Goal: Task Accomplishment & Management: Use online tool/utility

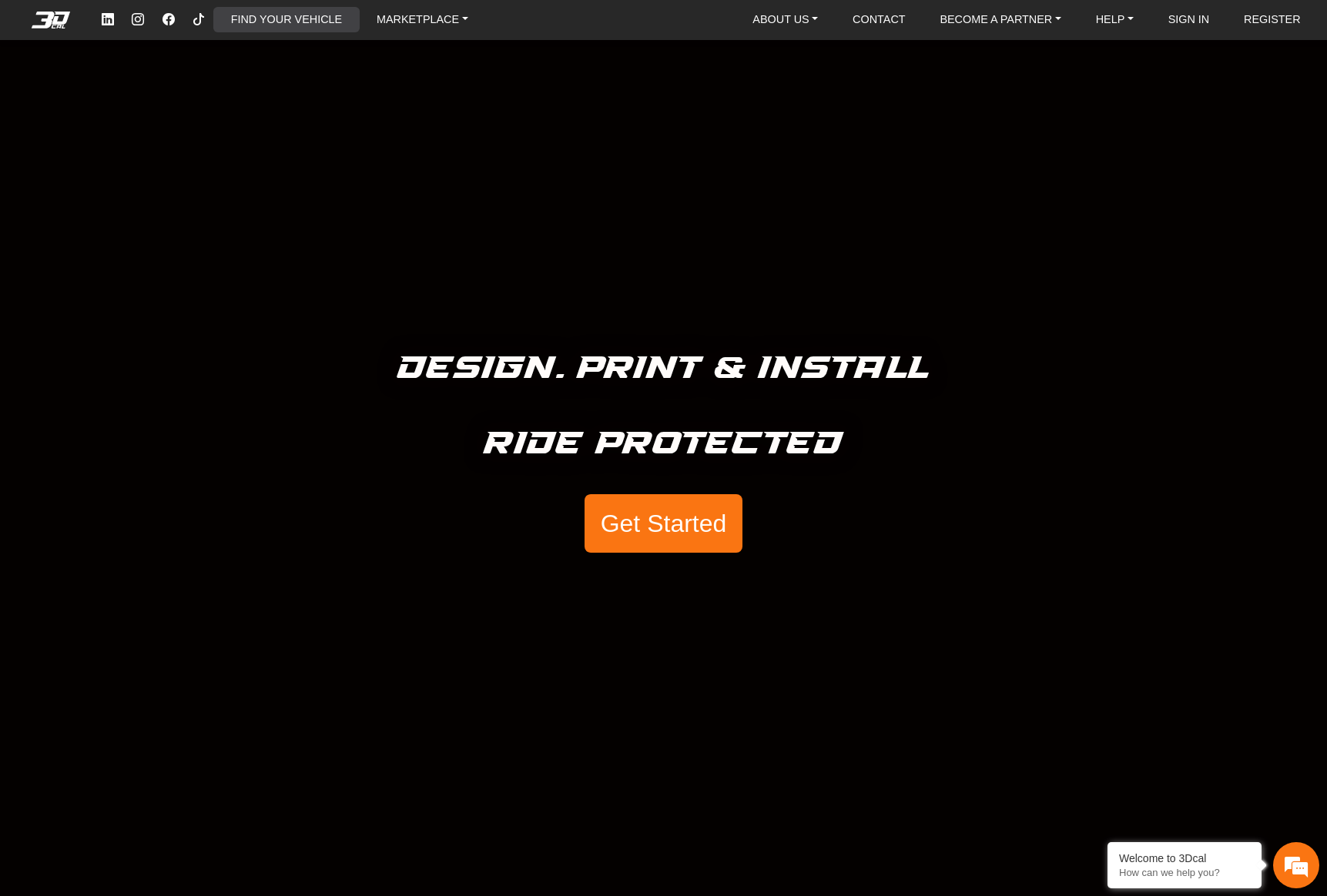
click at [300, 18] on link "FIND YOUR VEHICLE" at bounding box center [286, 20] width 123 height 25
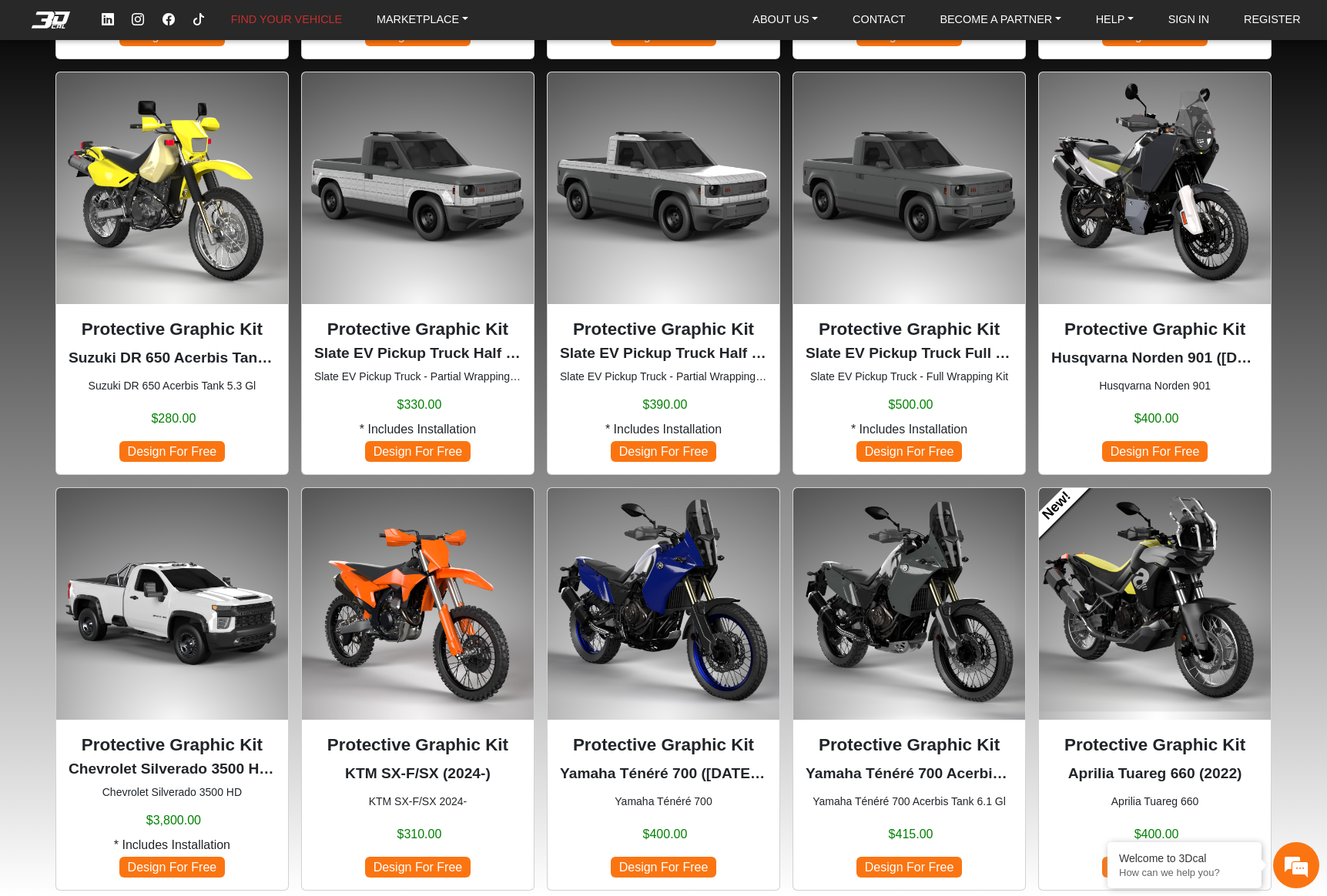
scroll to position [510, 0]
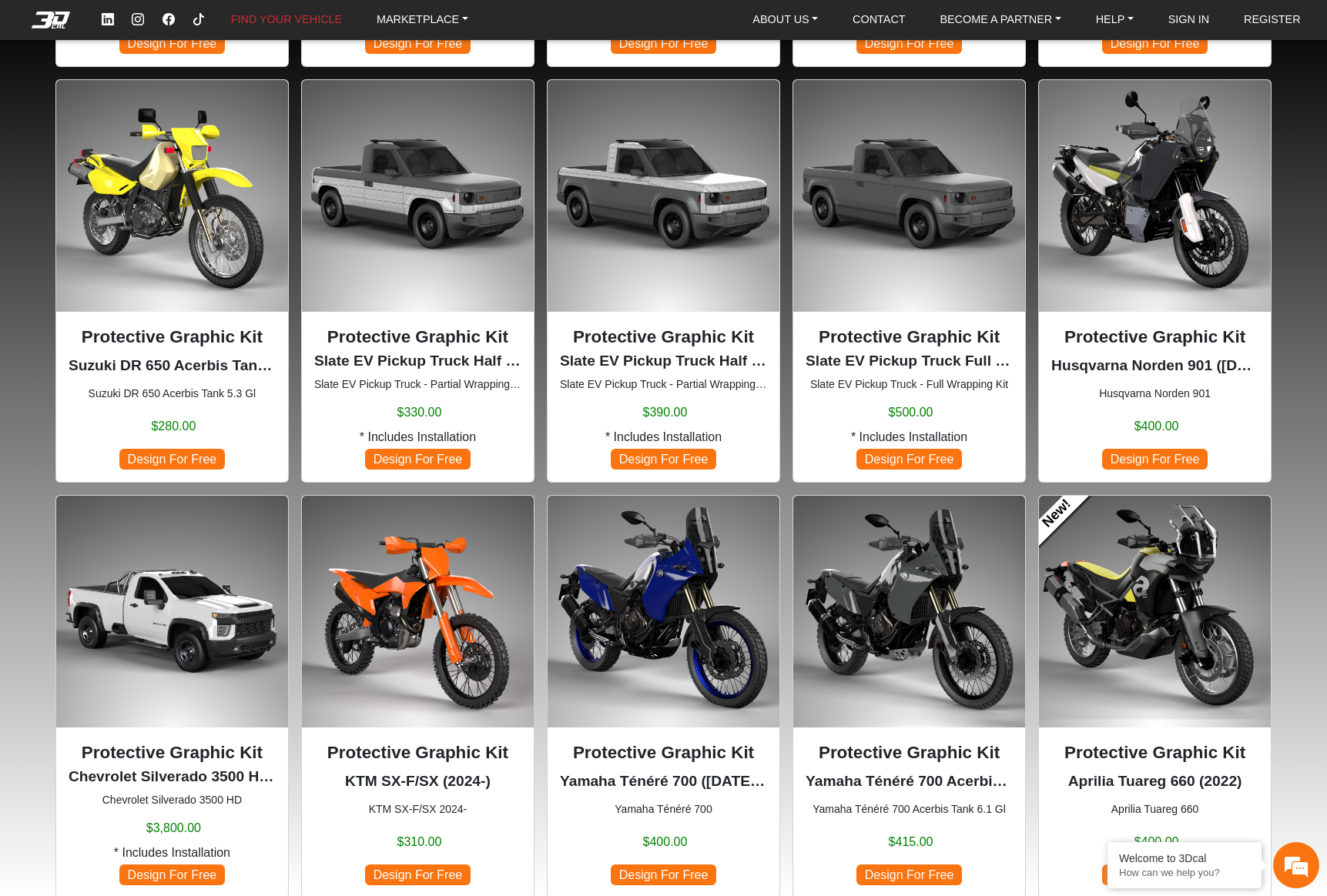
click at [1148, 458] on span "Design For Free" at bounding box center [1154, 459] width 105 height 21
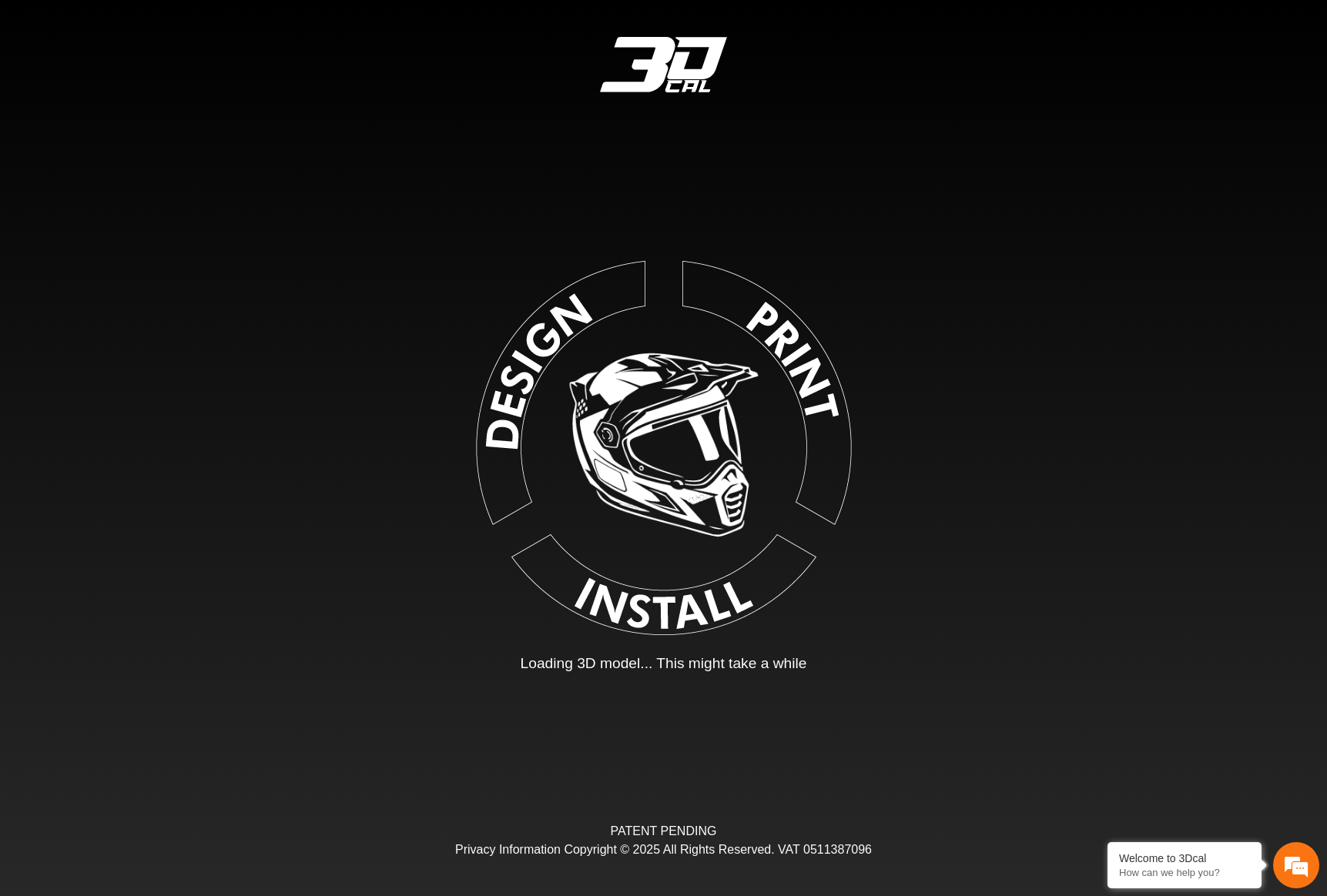
type input "*"
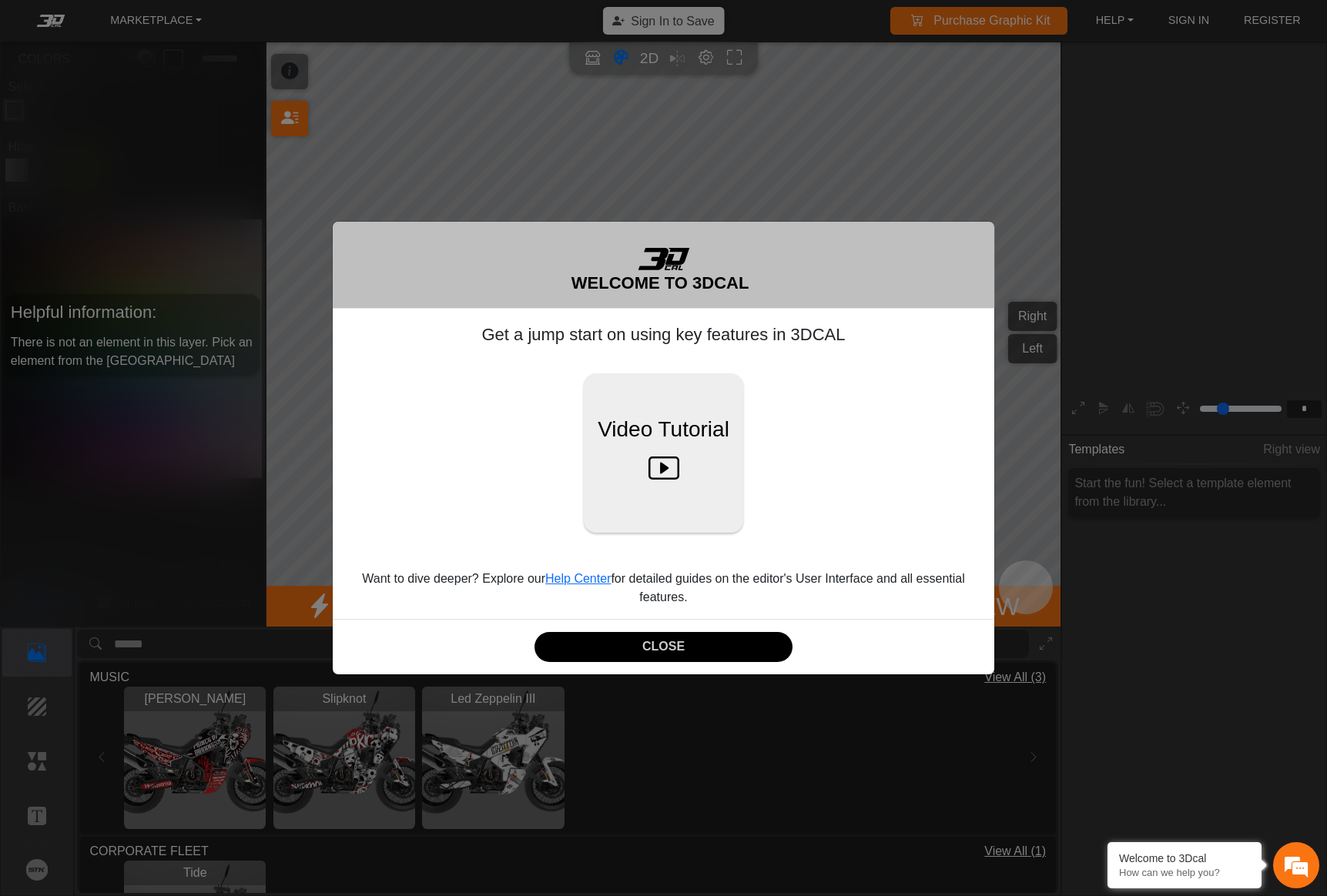
scroll to position [215, 253]
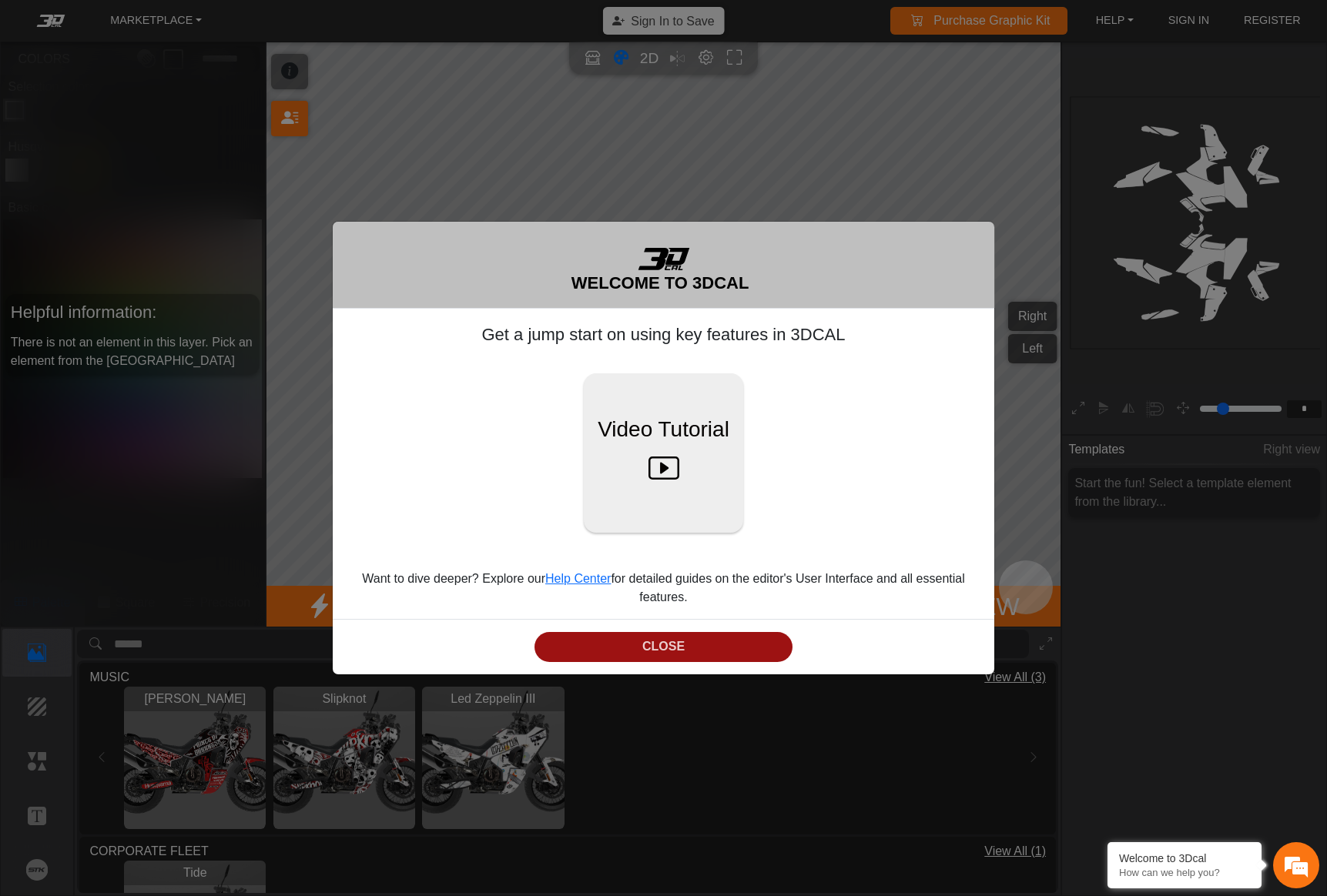
click at [686, 638] on button "CLOSE" at bounding box center [663, 647] width 257 height 30
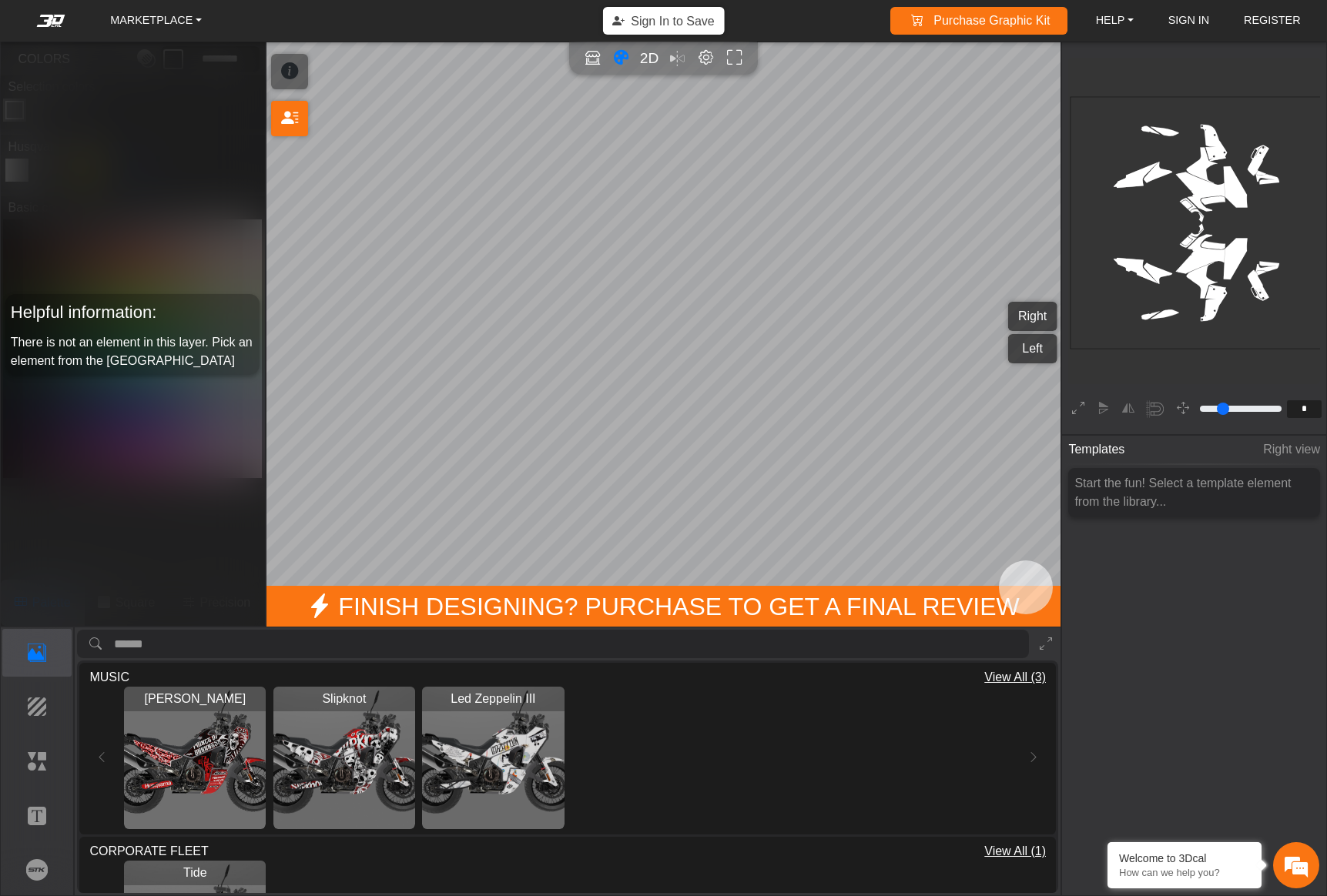
click at [203, 762] on img "View Ozzy Osbourne" at bounding box center [195, 757] width 141 height 141
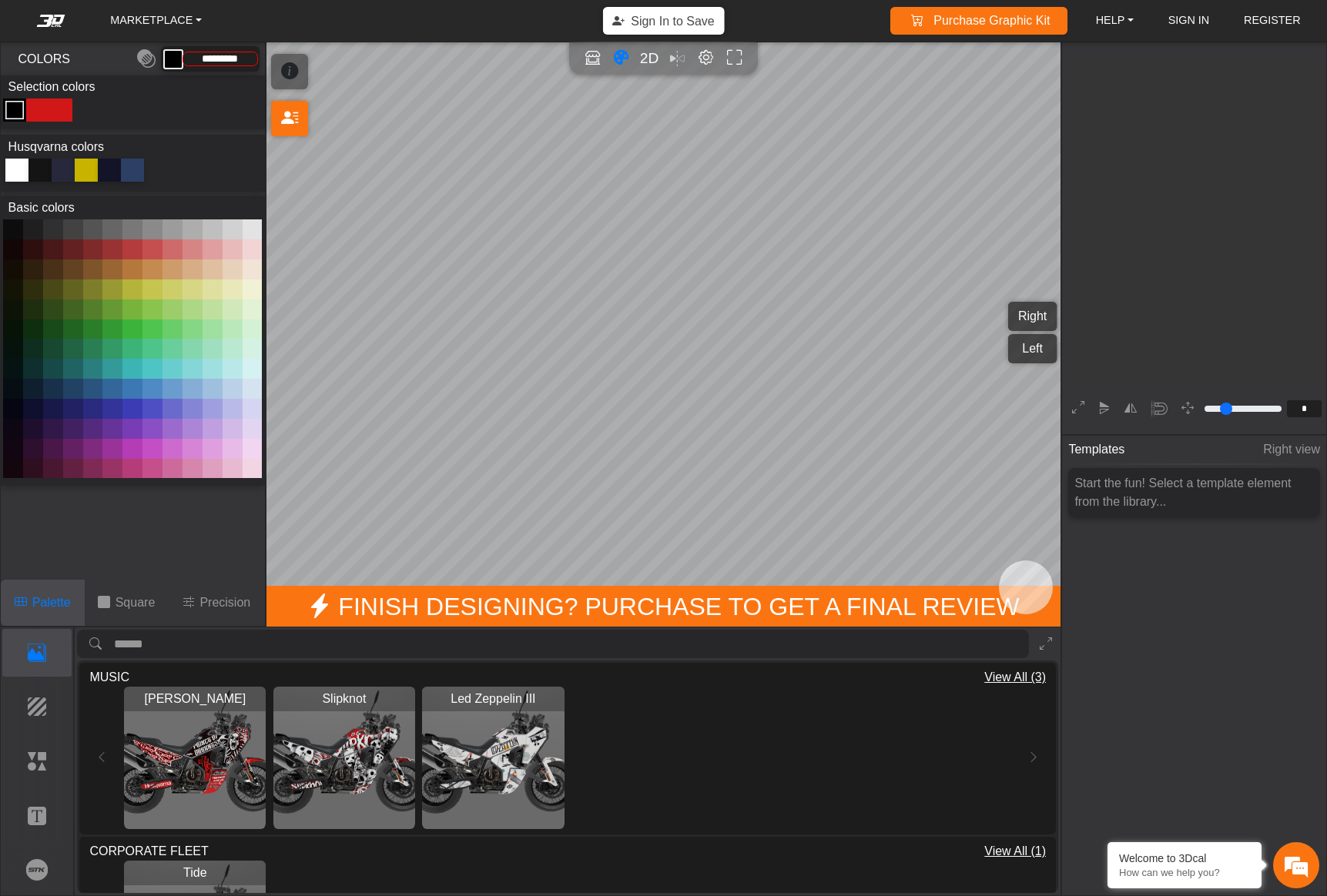
scroll to position [215, 253]
click at [349, 768] on img "View Slipknot" at bounding box center [344, 757] width 141 height 141
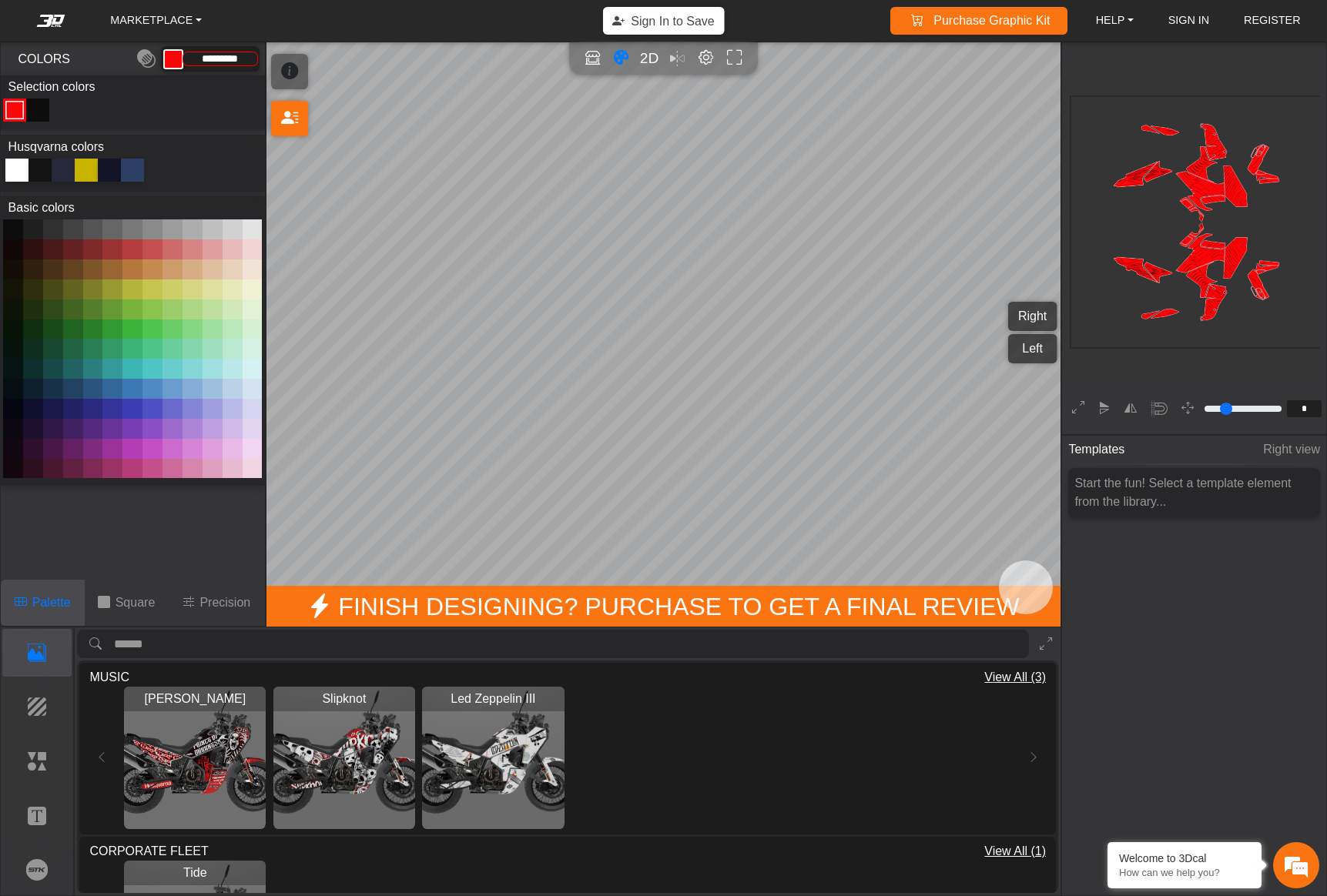
click at [513, 736] on img "View Led Zeppelin III" at bounding box center [493, 757] width 141 height 141
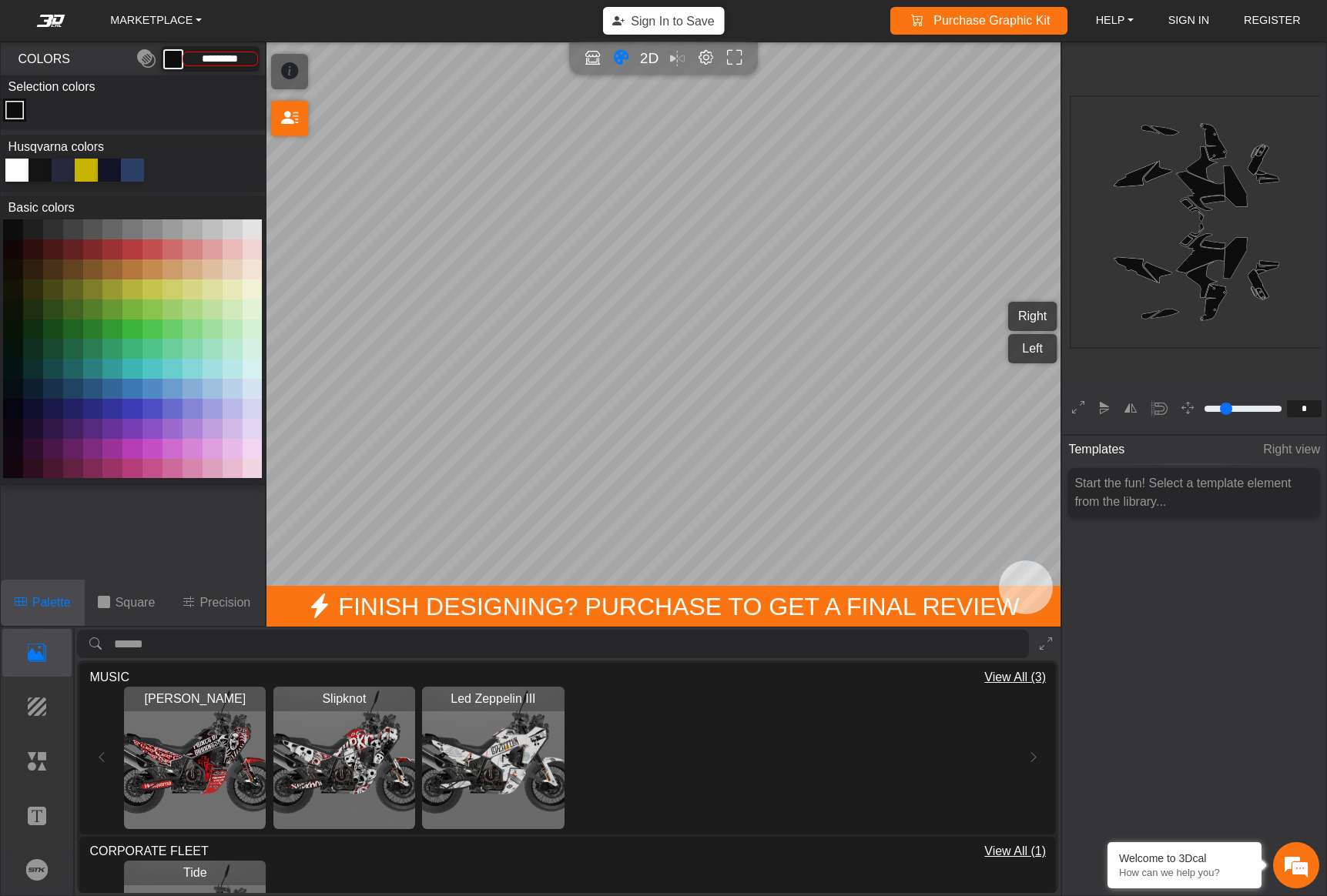
type input "*********"
click at [1029, 757] on div "Ozzy Osbourne Loading... Slipknot Loading... Led Zeppelin III Loading..." at bounding box center [568, 757] width 957 height 141
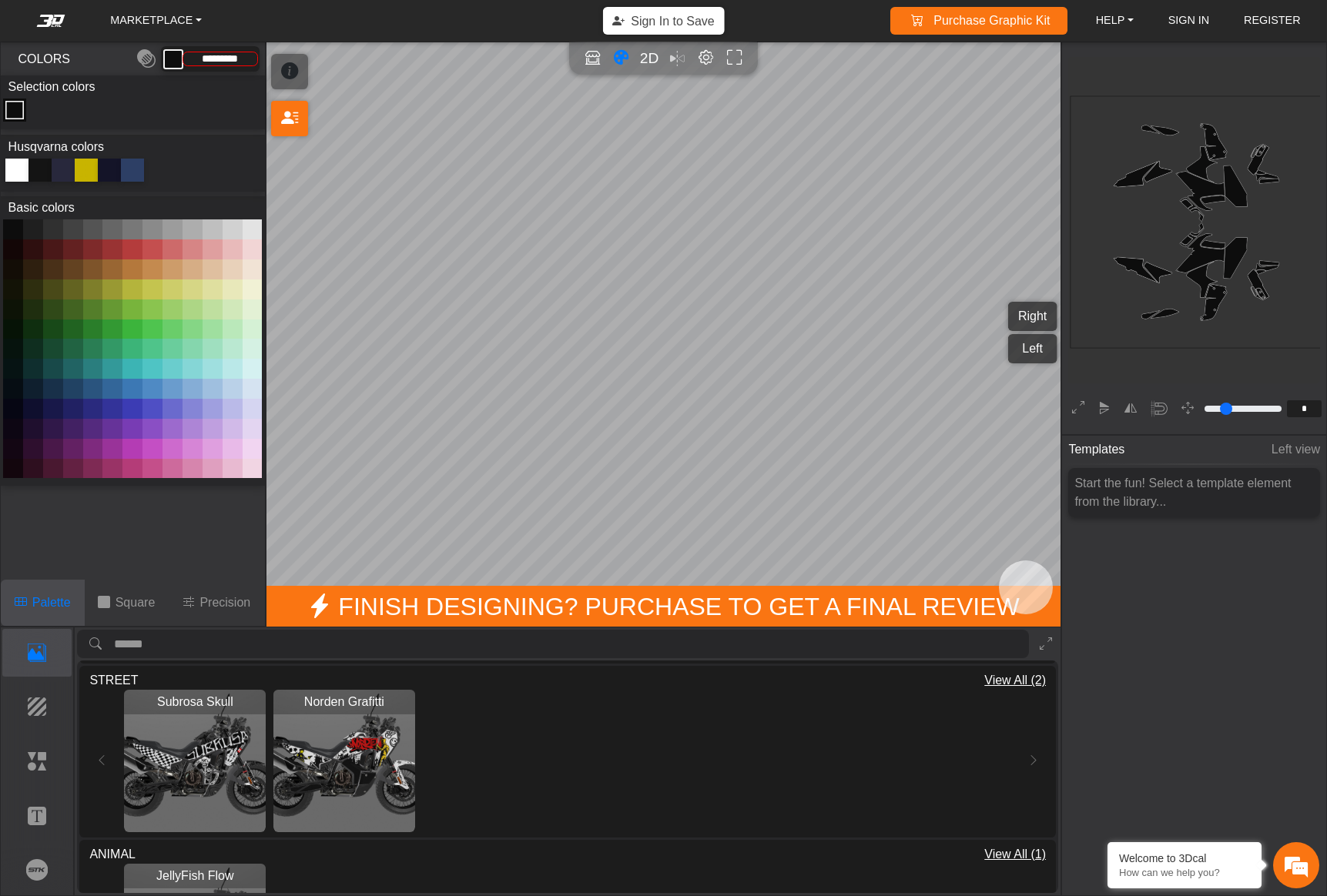
scroll to position [358, 0]
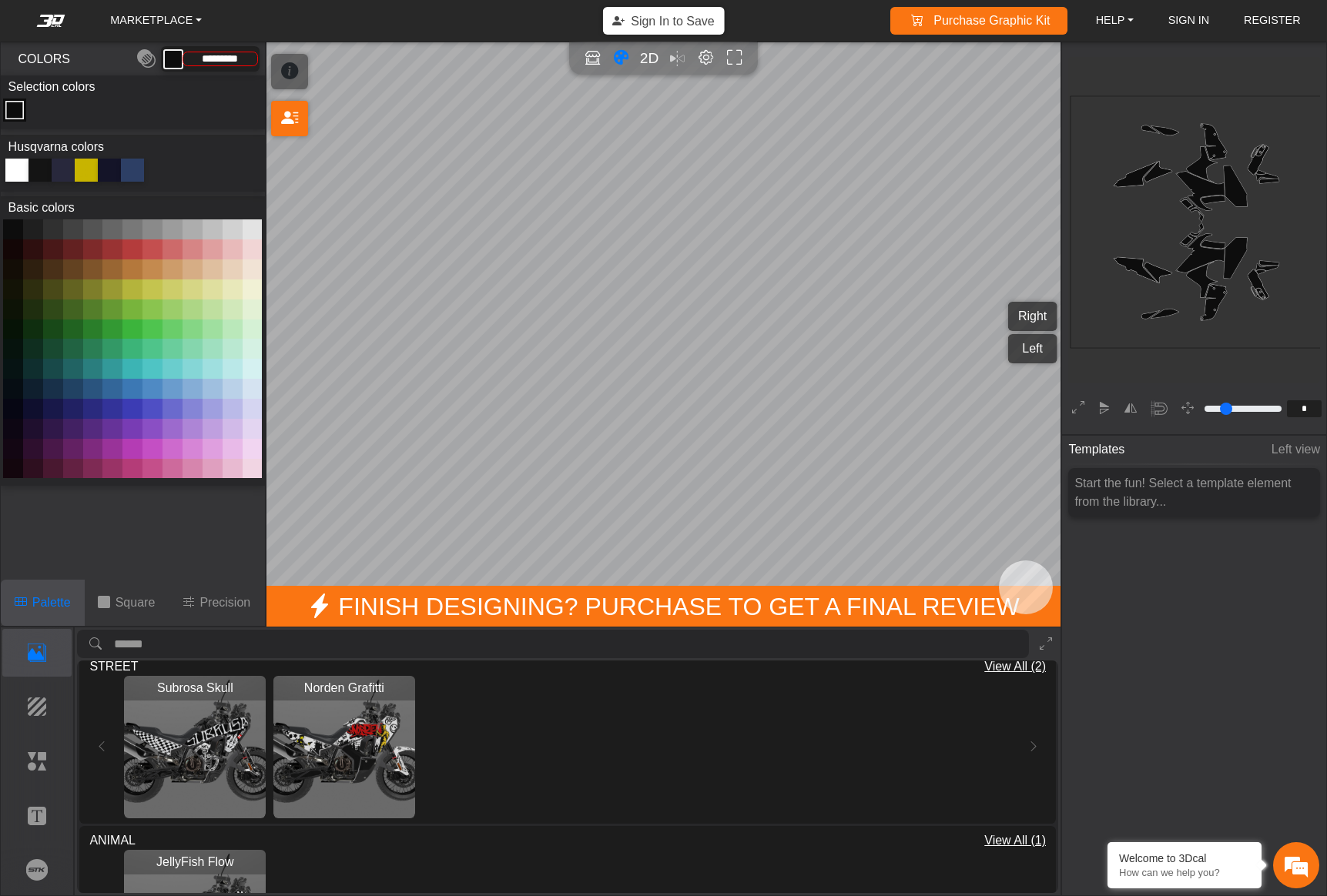
click at [362, 729] on img "View Norden Grafitti" at bounding box center [344, 747] width 141 height 141
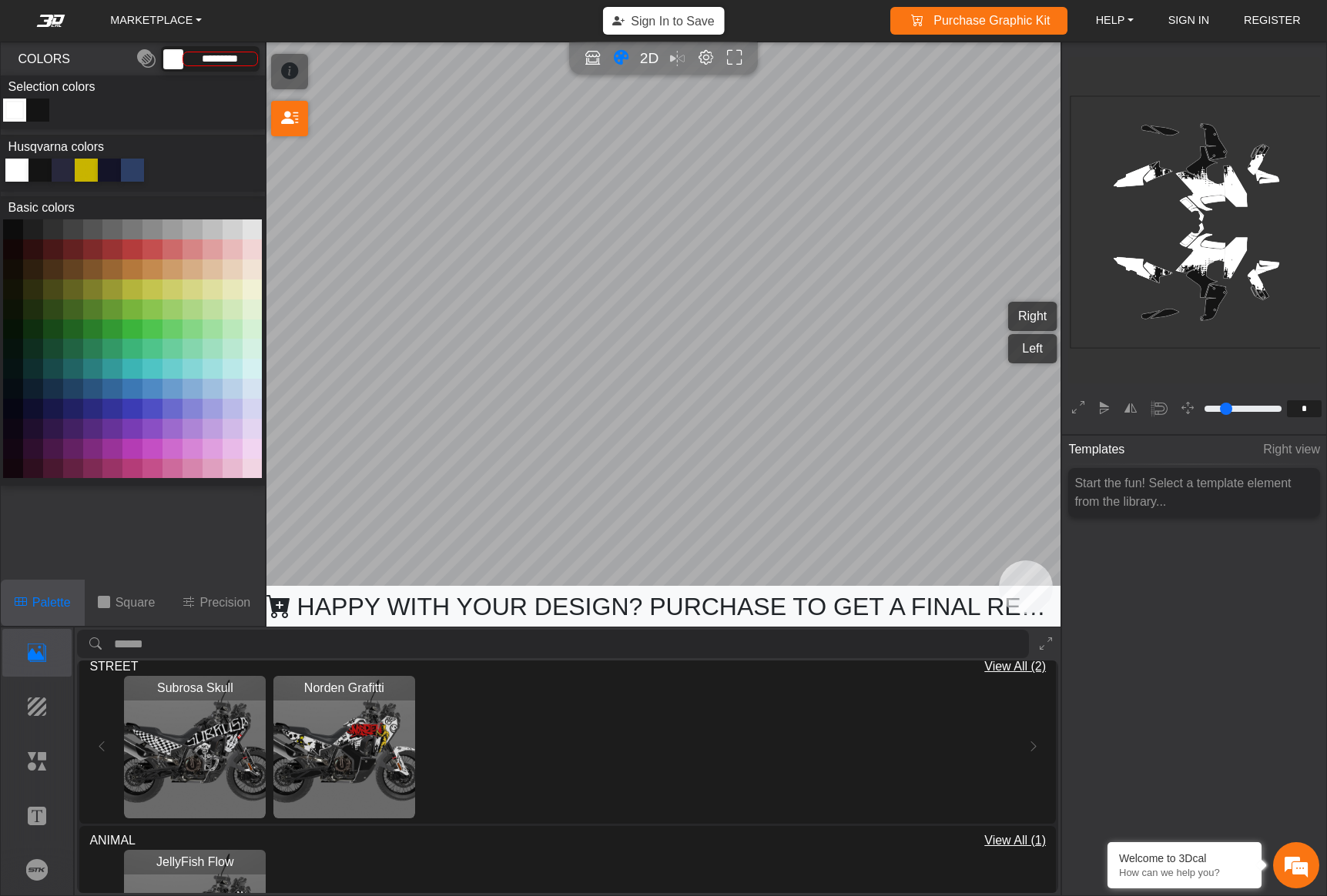
click at [178, 757] on img "View Subrosa Skull" at bounding box center [195, 747] width 141 height 141
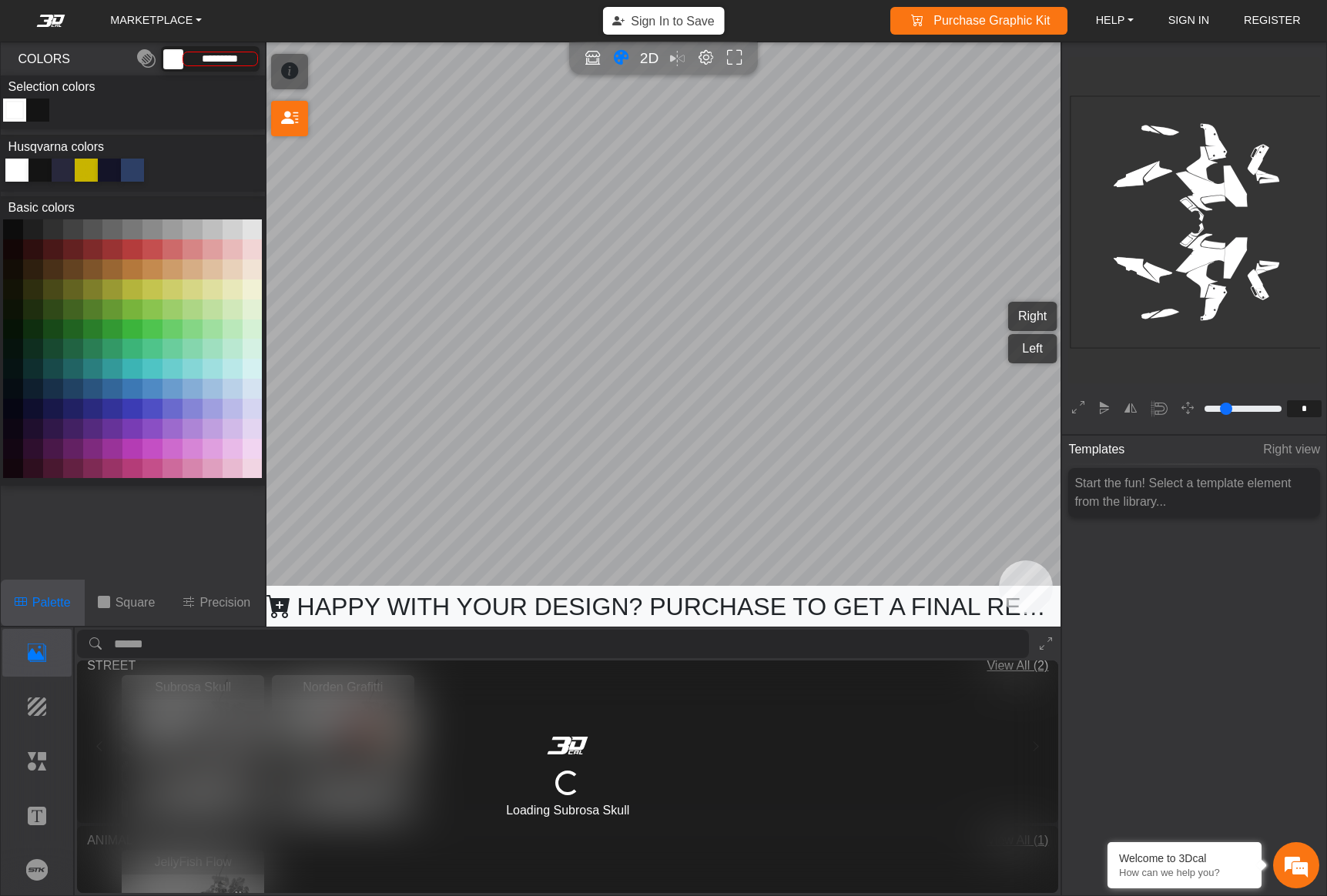
type input "*********"
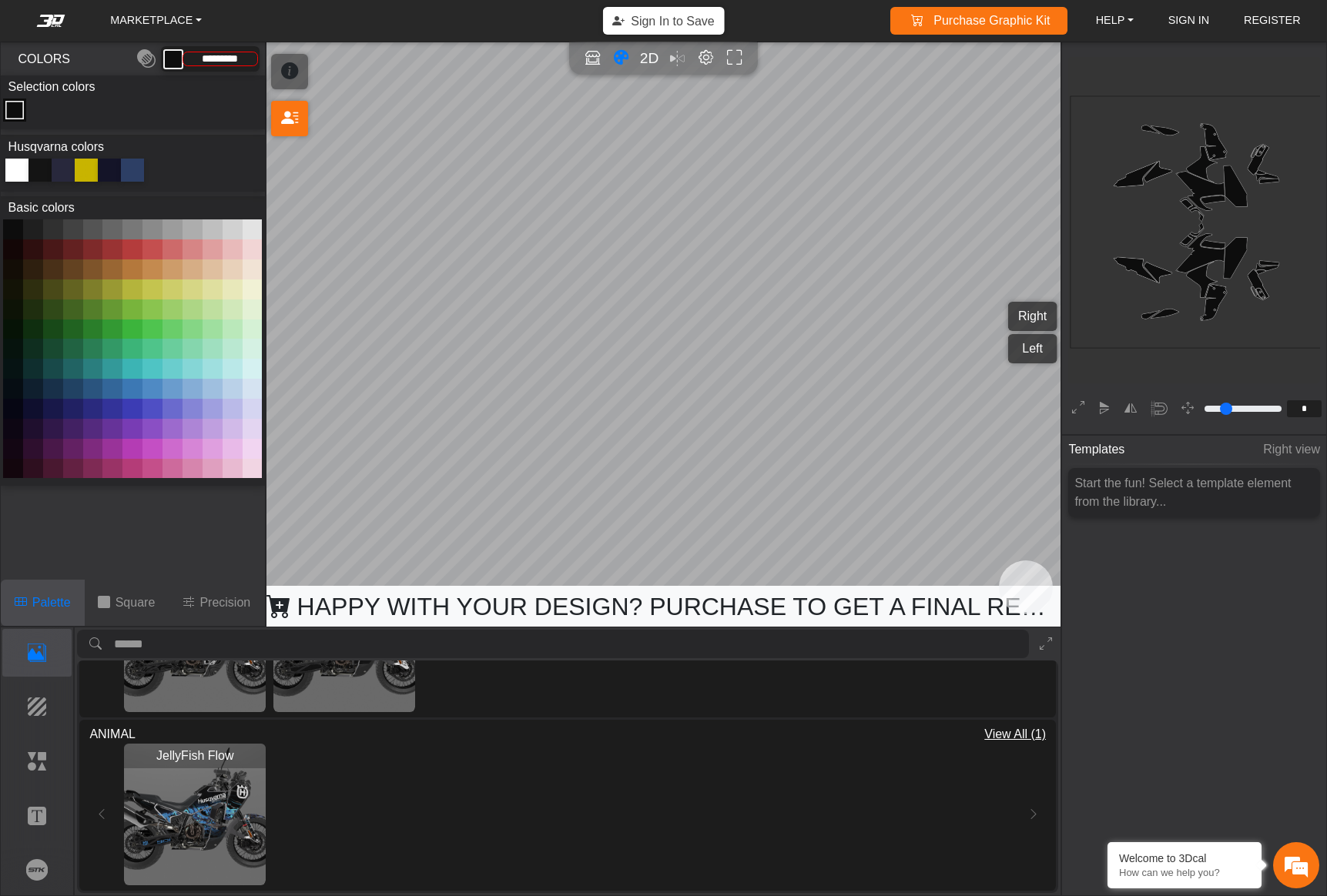
scroll to position [484, 0]
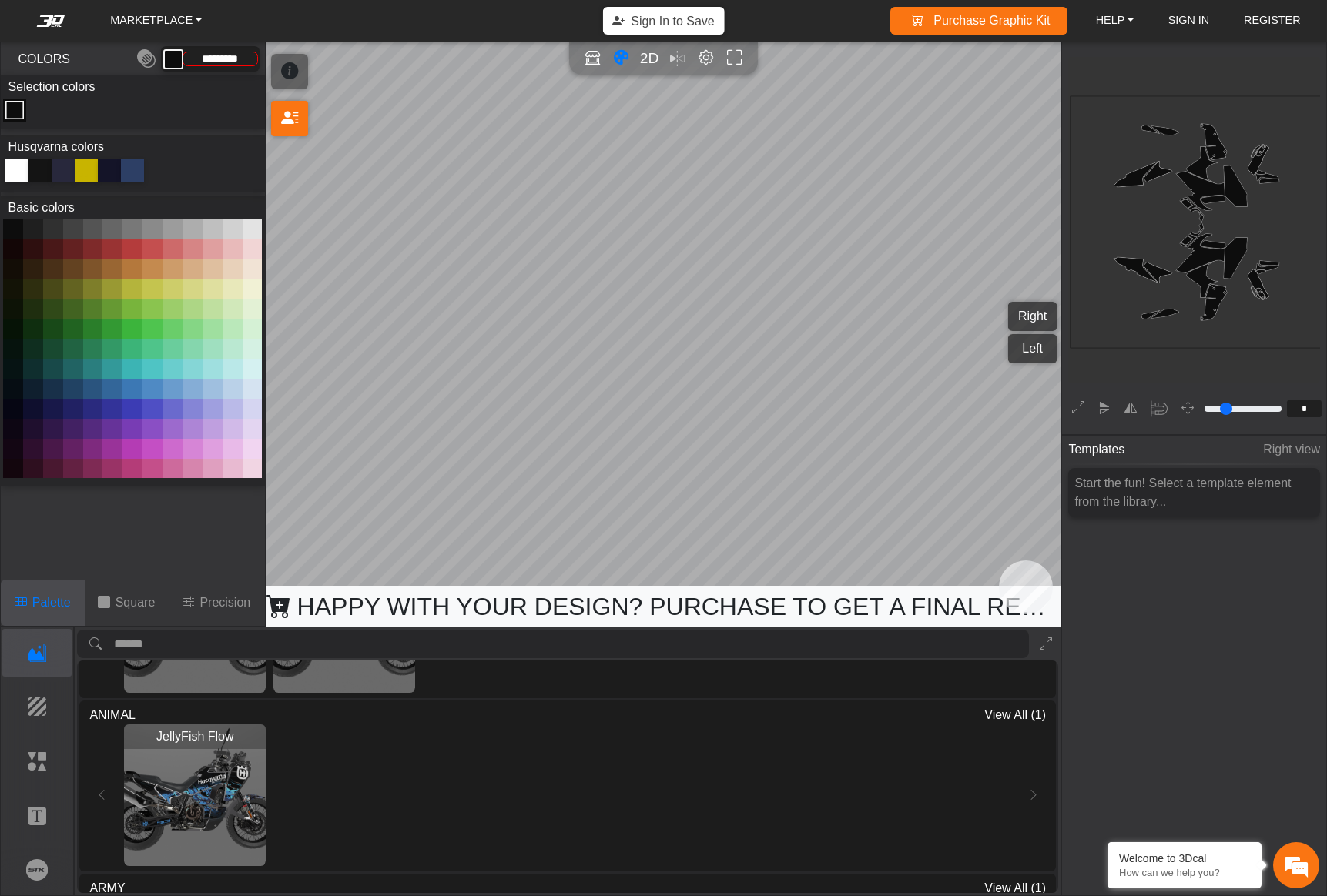
click at [193, 802] on img "View JellyFish Flow" at bounding box center [195, 795] width 141 height 141
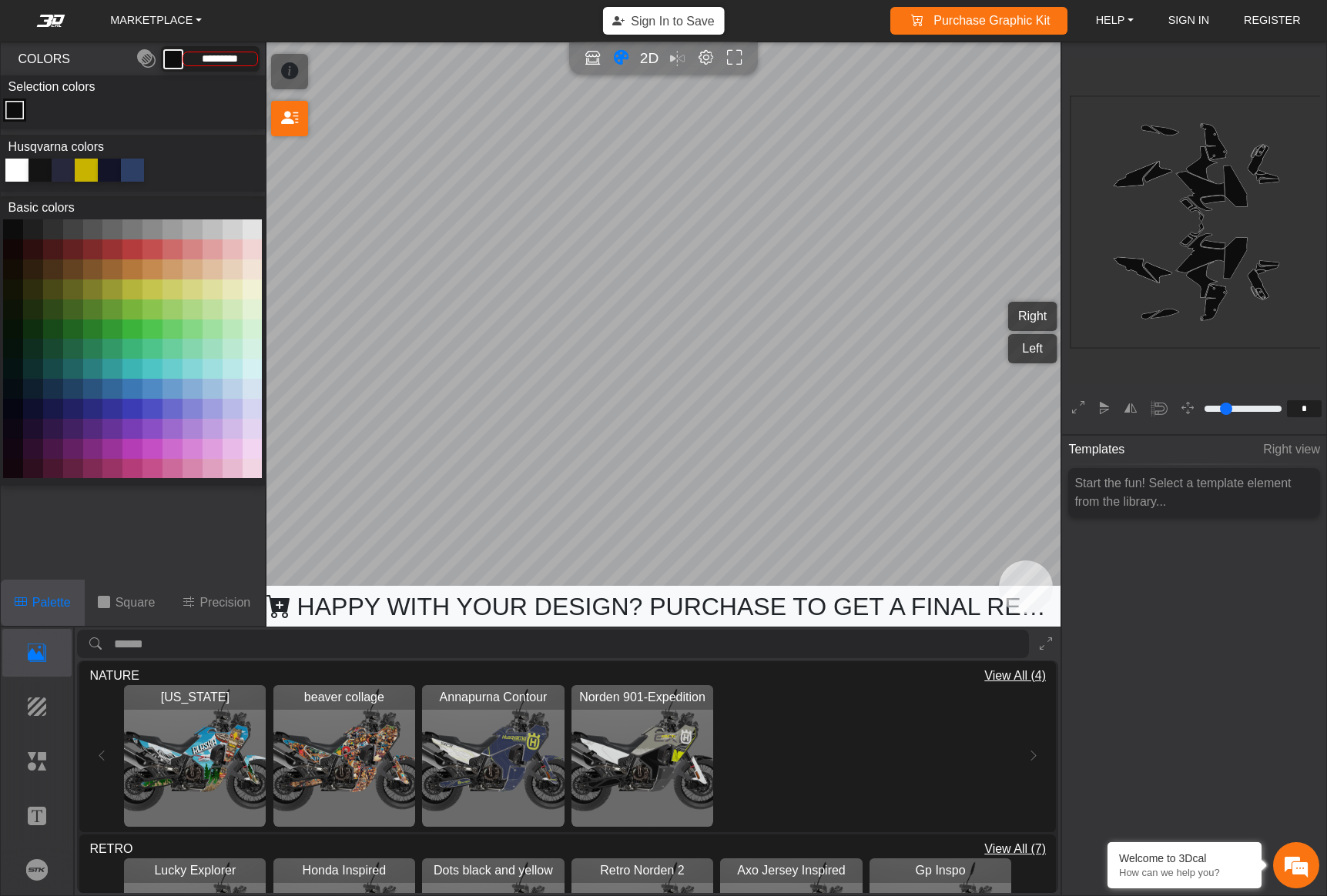
scroll to position [872, 0]
click at [309, 764] on img "View beaver collage" at bounding box center [344, 754] width 141 height 141
